Goal: Task Accomplishment & Management: Manage account settings

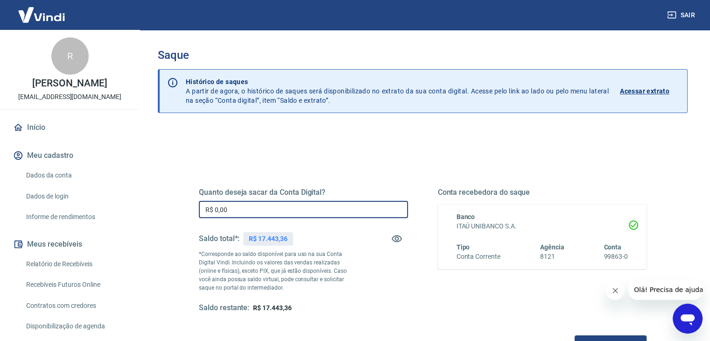
click at [269, 209] on input "R$ 0,00" at bounding box center [303, 209] width 209 height 17
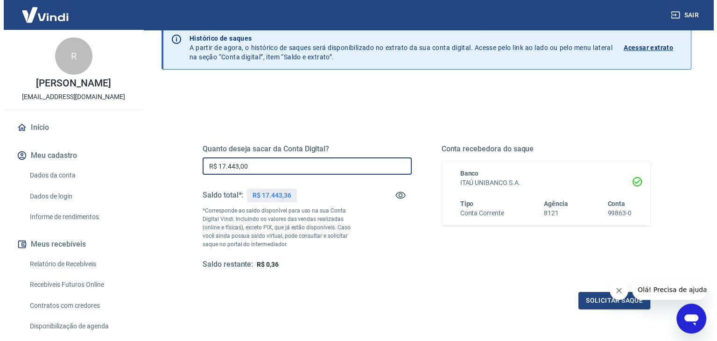
scroll to position [93, 0]
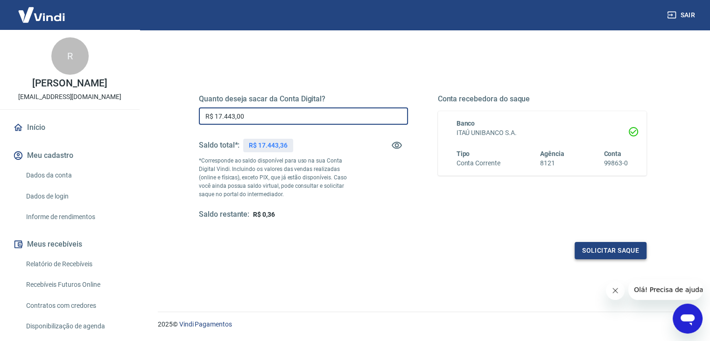
type input "R$ 17.443,00"
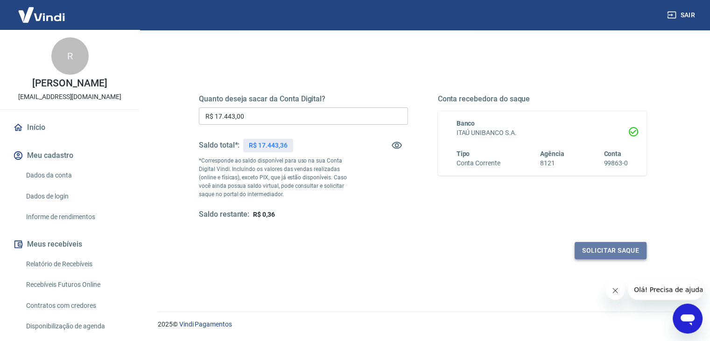
click at [616, 250] on button "Solicitar saque" at bounding box center [610, 250] width 72 height 17
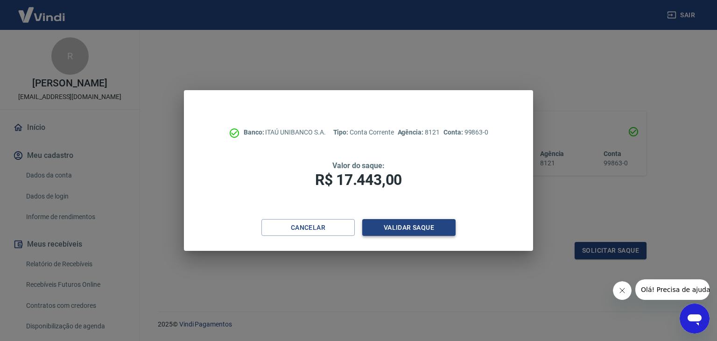
click at [396, 223] on button "Validar saque" at bounding box center [408, 227] width 93 height 17
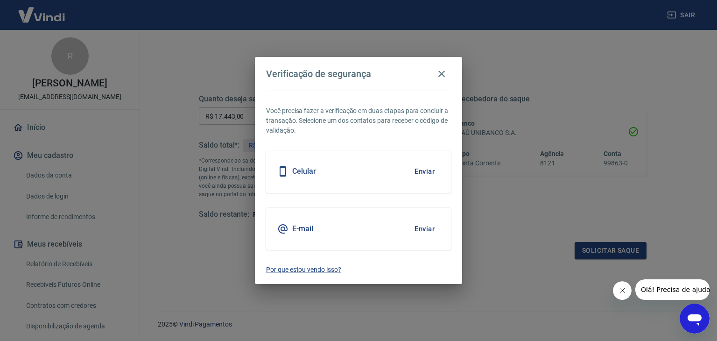
click at [425, 173] on button "Enviar" at bounding box center [424, 171] width 30 height 20
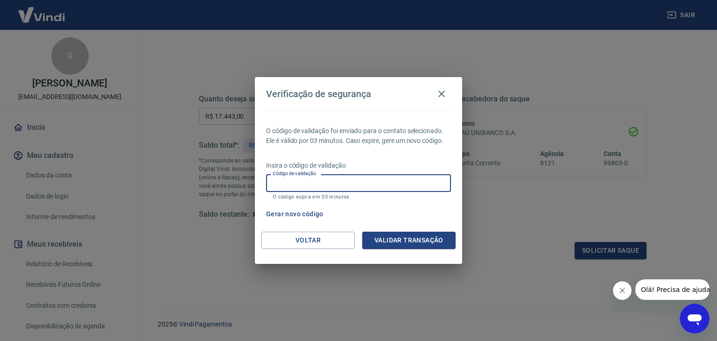
click at [388, 187] on input "Código de validação" at bounding box center [358, 182] width 185 height 17
type input "868150"
click at [403, 240] on button "Validar transação" at bounding box center [408, 239] width 93 height 17
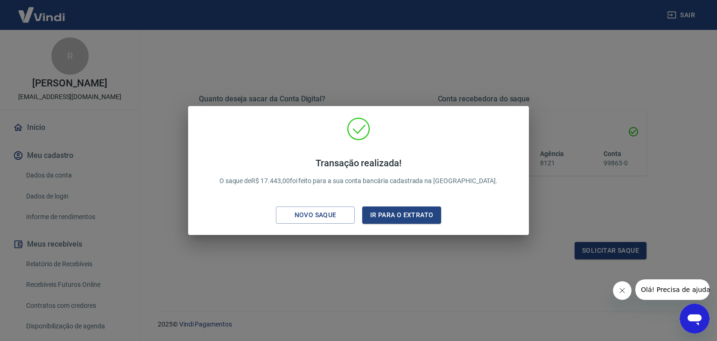
click at [312, 248] on div "Transação realizada! O saque de R$ 17.443,00 foi feito para a sua conta bancári…" at bounding box center [358, 170] width 717 height 341
